Goal: Information Seeking & Learning: Find specific fact

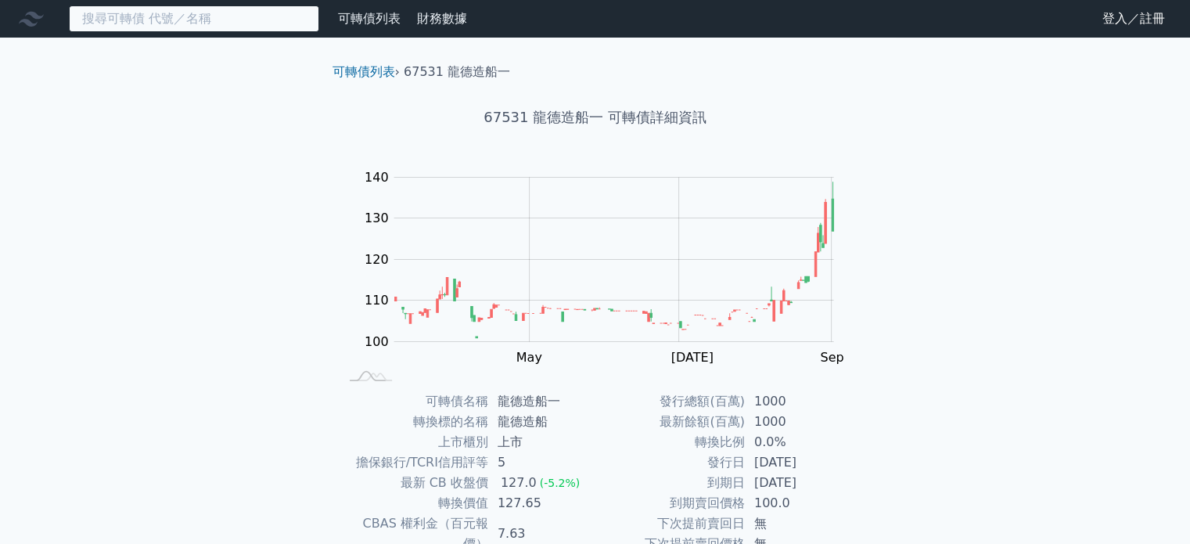
click at [177, 18] on input at bounding box center [194, 18] width 250 height 27
click at [361, 167] on rect at bounding box center [595, 275] width 501 height 219
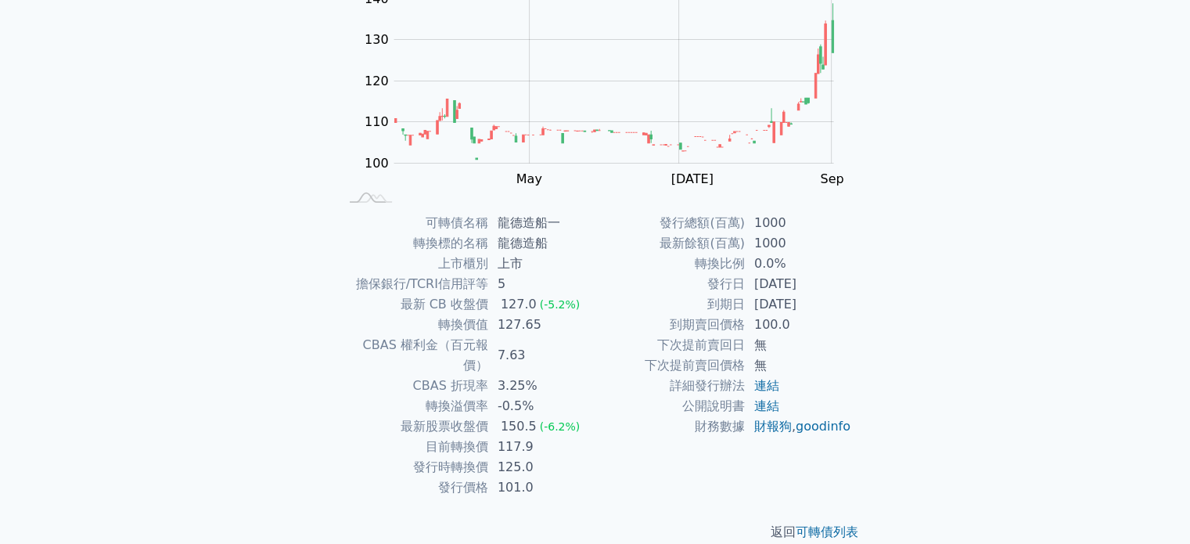
scroll to position [181, 0]
drag, startPoint x: 420, startPoint y: 440, endPoint x: 530, endPoint y: 451, distance: 110.8
click at [530, 455] on tr "發行時轉換價 125.0" at bounding box center [467, 465] width 257 height 20
click at [549, 475] on td "101.0" at bounding box center [541, 485] width 107 height 20
